Goal: Browse casually: Explore the website without a specific task or goal

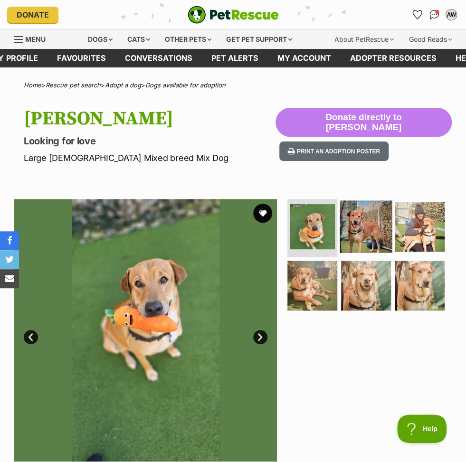
drag, startPoint x: 365, startPoint y: 234, endPoint x: 382, endPoint y: 230, distance: 17.5
click at [365, 234] on img at bounding box center [366, 226] width 52 height 52
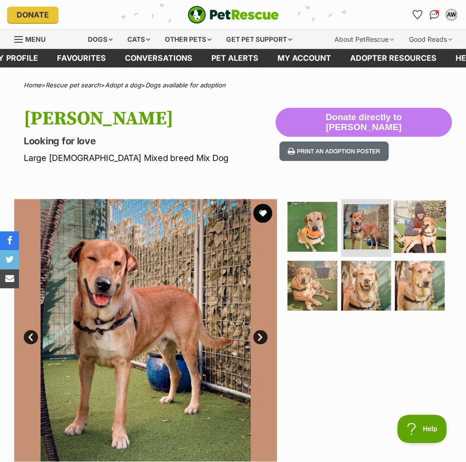
click at [415, 228] on img at bounding box center [419, 226] width 52 height 52
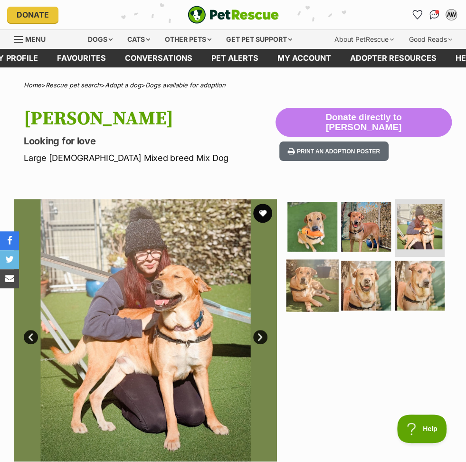
click at [311, 280] on img at bounding box center [312, 285] width 52 height 52
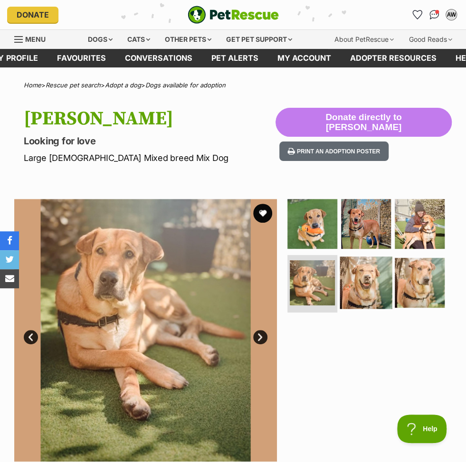
click at [355, 274] on img at bounding box center [366, 282] width 52 height 52
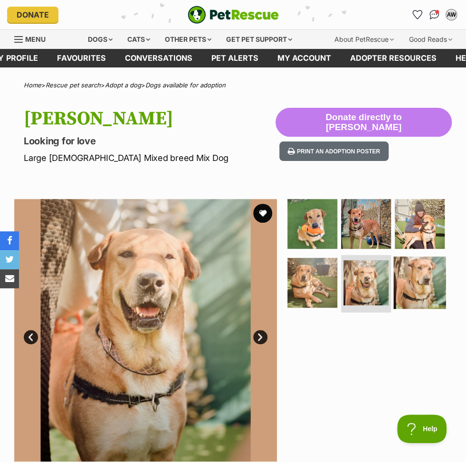
click at [418, 276] on img at bounding box center [419, 282] width 52 height 52
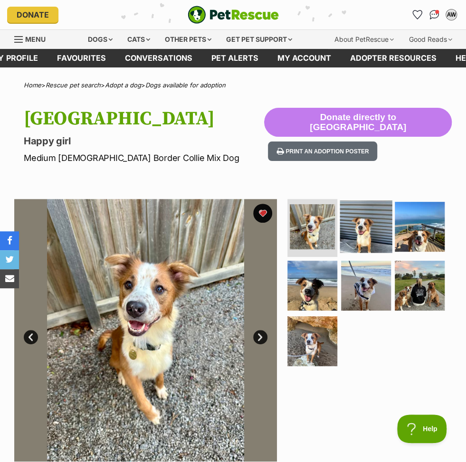
drag, startPoint x: 364, startPoint y: 233, endPoint x: 373, endPoint y: 232, distance: 9.1
click at [364, 233] on img at bounding box center [366, 226] width 52 height 52
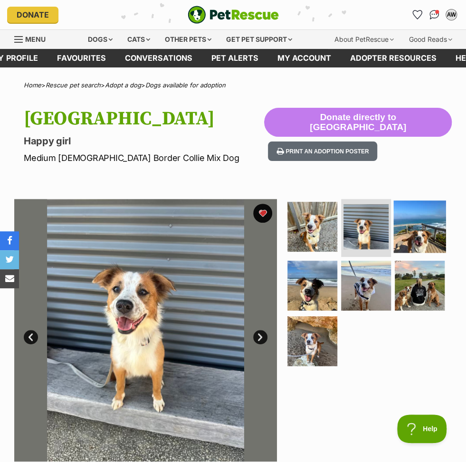
click at [420, 231] on img at bounding box center [419, 226] width 52 height 52
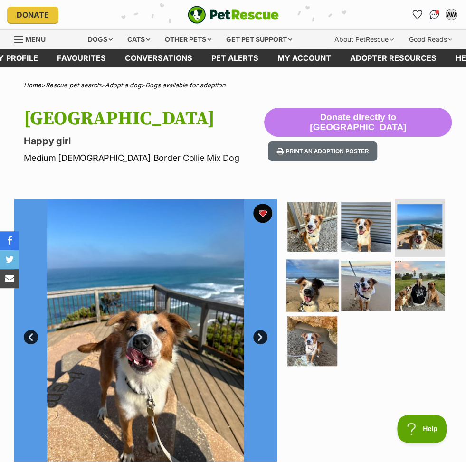
click at [330, 281] on img at bounding box center [312, 285] width 52 height 52
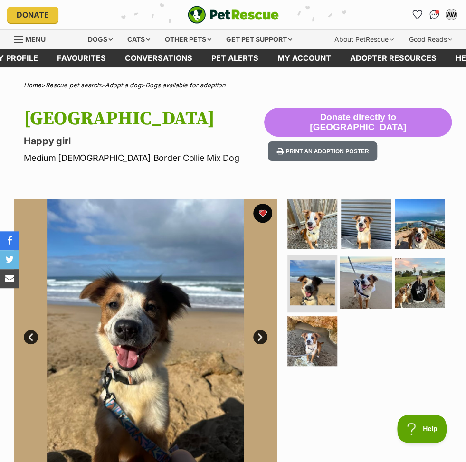
click at [358, 278] on img at bounding box center [366, 282] width 52 height 52
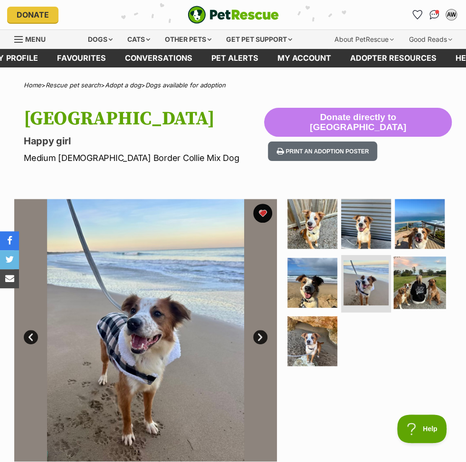
click at [418, 283] on img at bounding box center [419, 282] width 52 height 52
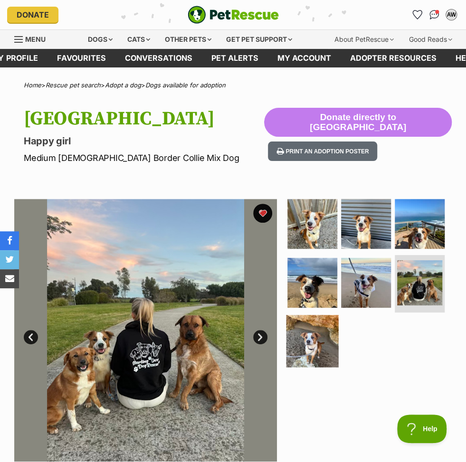
click at [331, 334] on img at bounding box center [312, 341] width 52 height 52
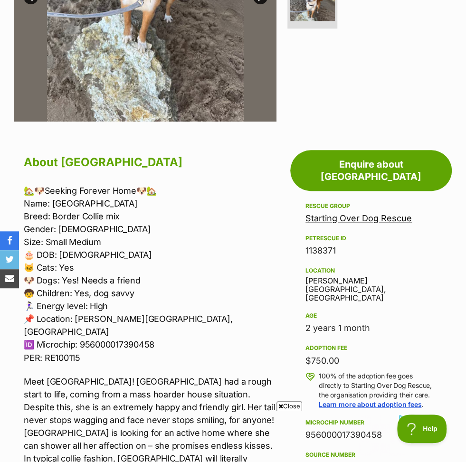
scroll to position [351, 0]
